Goal: Find specific page/section

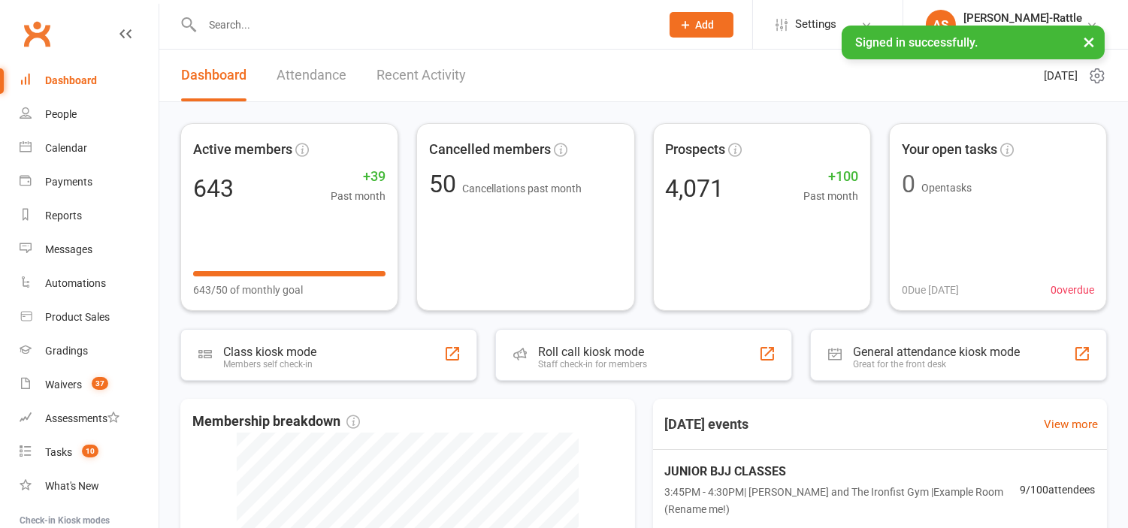
click at [1085, 47] on button "×" at bounding box center [1088, 42] width 27 height 32
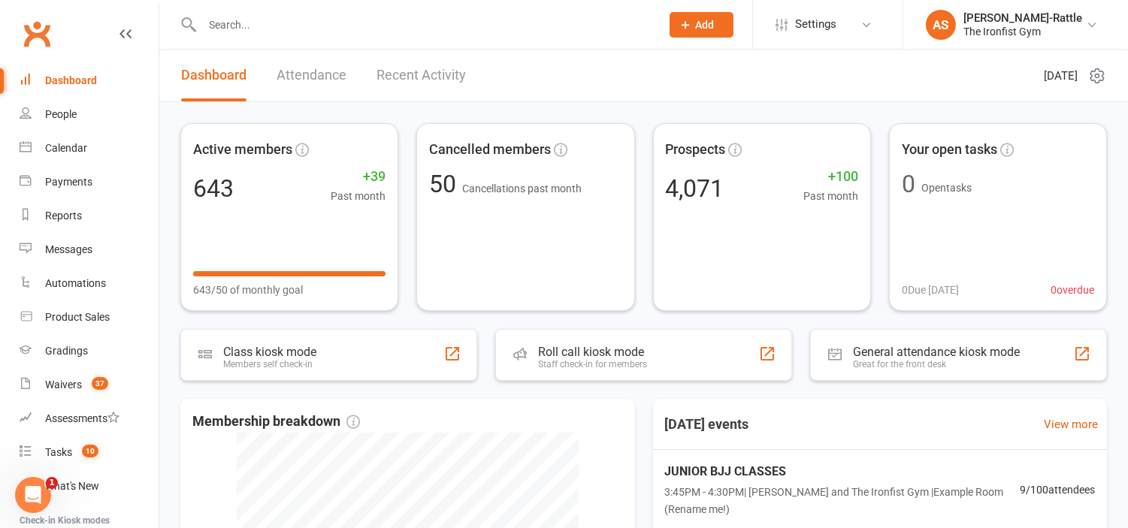
click at [576, 19] on input "text" at bounding box center [424, 24] width 452 height 21
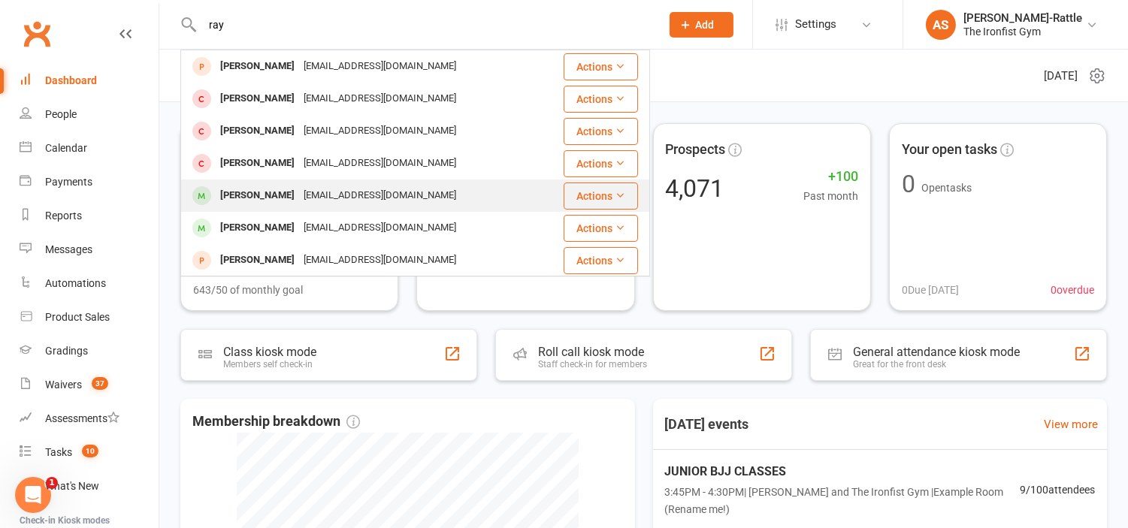
type input "ray"
click at [501, 191] on div "[PERSON_NAME] [PERSON_NAME][EMAIL_ADDRESS][DOMAIN_NAME]" at bounding box center [372, 195] width 380 height 31
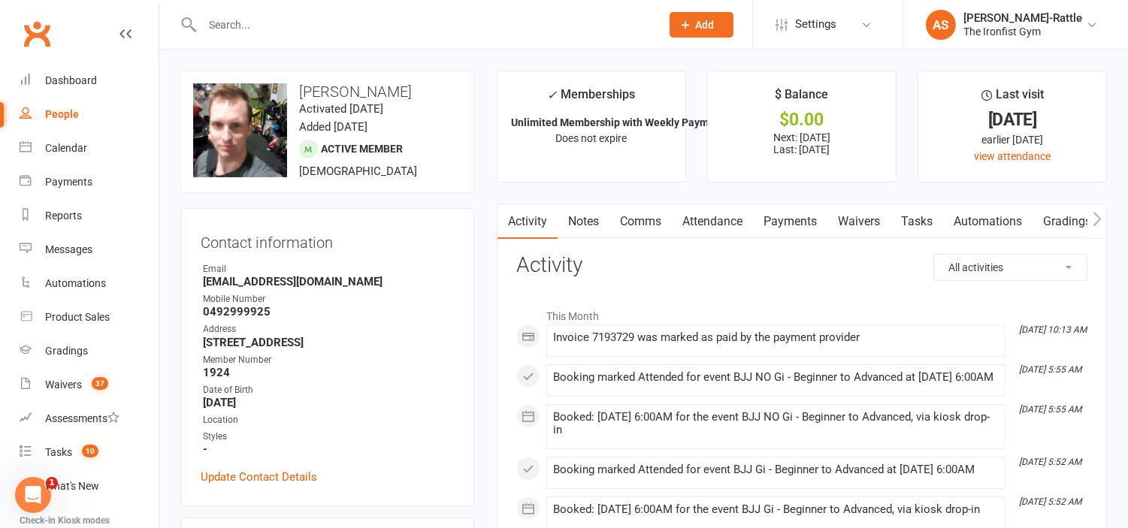
click at [865, 221] on link "Waivers" at bounding box center [858, 221] width 63 height 35
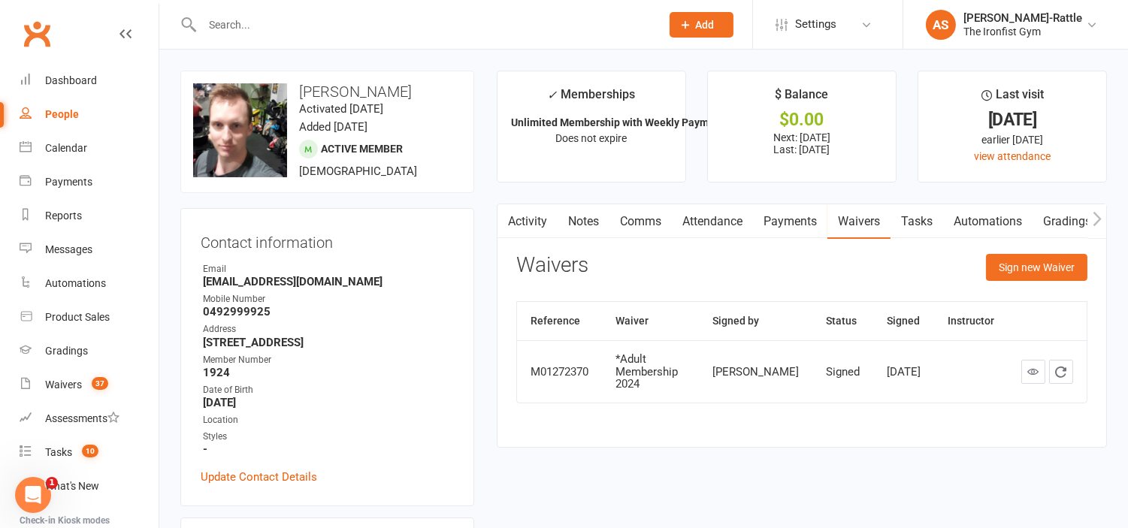
click at [802, 222] on link "Payments" at bounding box center [790, 221] width 74 height 35
